Goal: Information Seeking & Learning: Learn about a topic

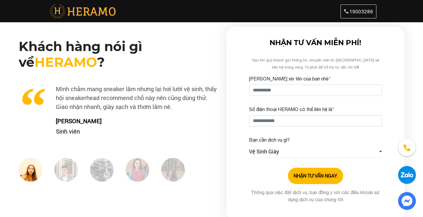
click at [76, 16] on img at bounding box center [82, 11] width 71 height 15
click at [0, 121] on div "Khách hàng nói gì về HERAMO ? Xu cà na đi Đà Lạt ngay mùa mưa đất đỏ, tưởng quă…" at bounding box center [211, 123] width 423 height 193
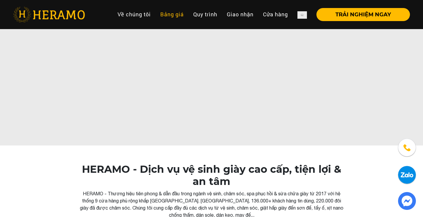
click at [168, 15] on link "Bảng giá" at bounding box center [171, 14] width 33 height 13
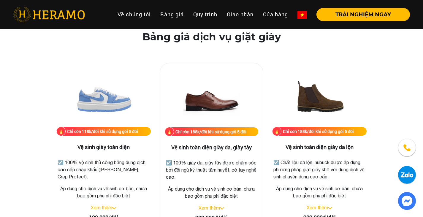
scroll to position [267, 0]
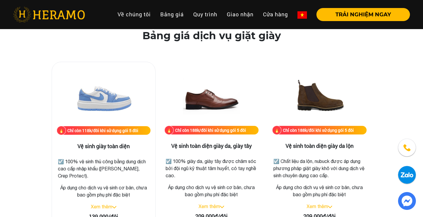
click at [113, 104] on img at bounding box center [103, 96] width 59 height 59
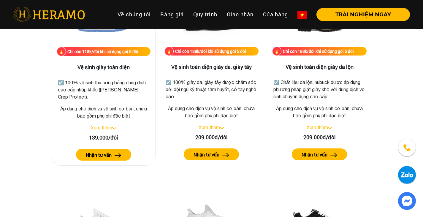
click at [107, 128] on link "Xem thêm" at bounding box center [101, 127] width 21 height 5
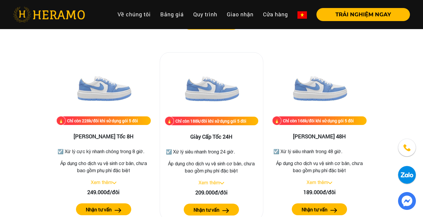
scroll to position [781, 0]
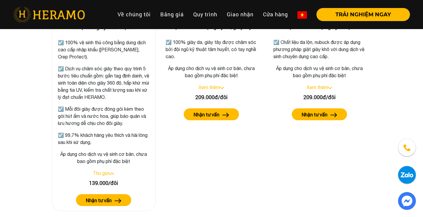
click at [101, 171] on link "Thu gọn" at bounding box center [101, 172] width 17 height 5
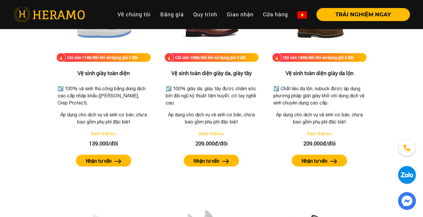
scroll to position [307, 0]
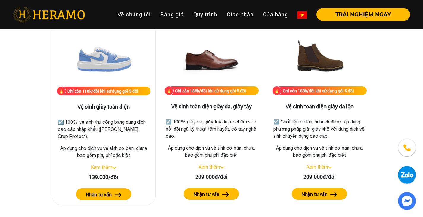
click at [103, 167] on link "Xem thêm" at bounding box center [101, 166] width 21 height 5
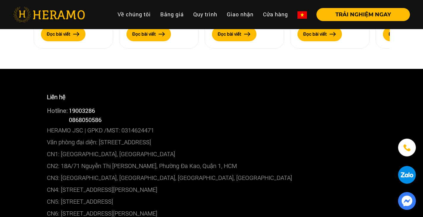
scroll to position [2320, 0]
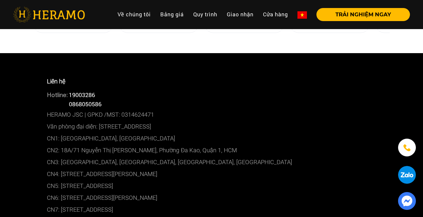
click at [318, 180] on p "CN5: [STREET_ADDRESS]" at bounding box center [211, 186] width 329 height 12
